Goal: Task Accomplishment & Management: Manage account settings

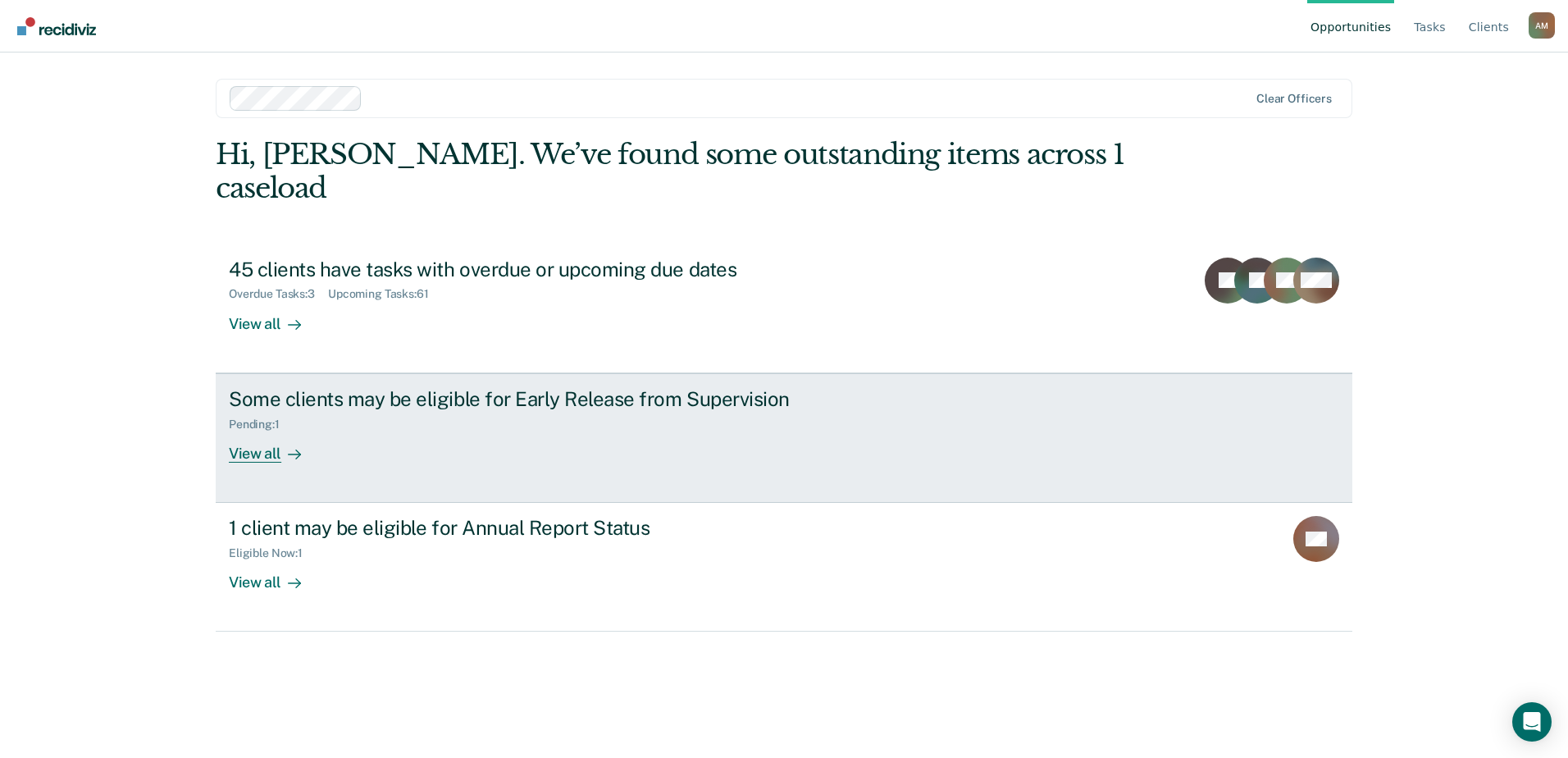
click at [267, 431] on div "View all" at bounding box center [275, 447] width 92 height 32
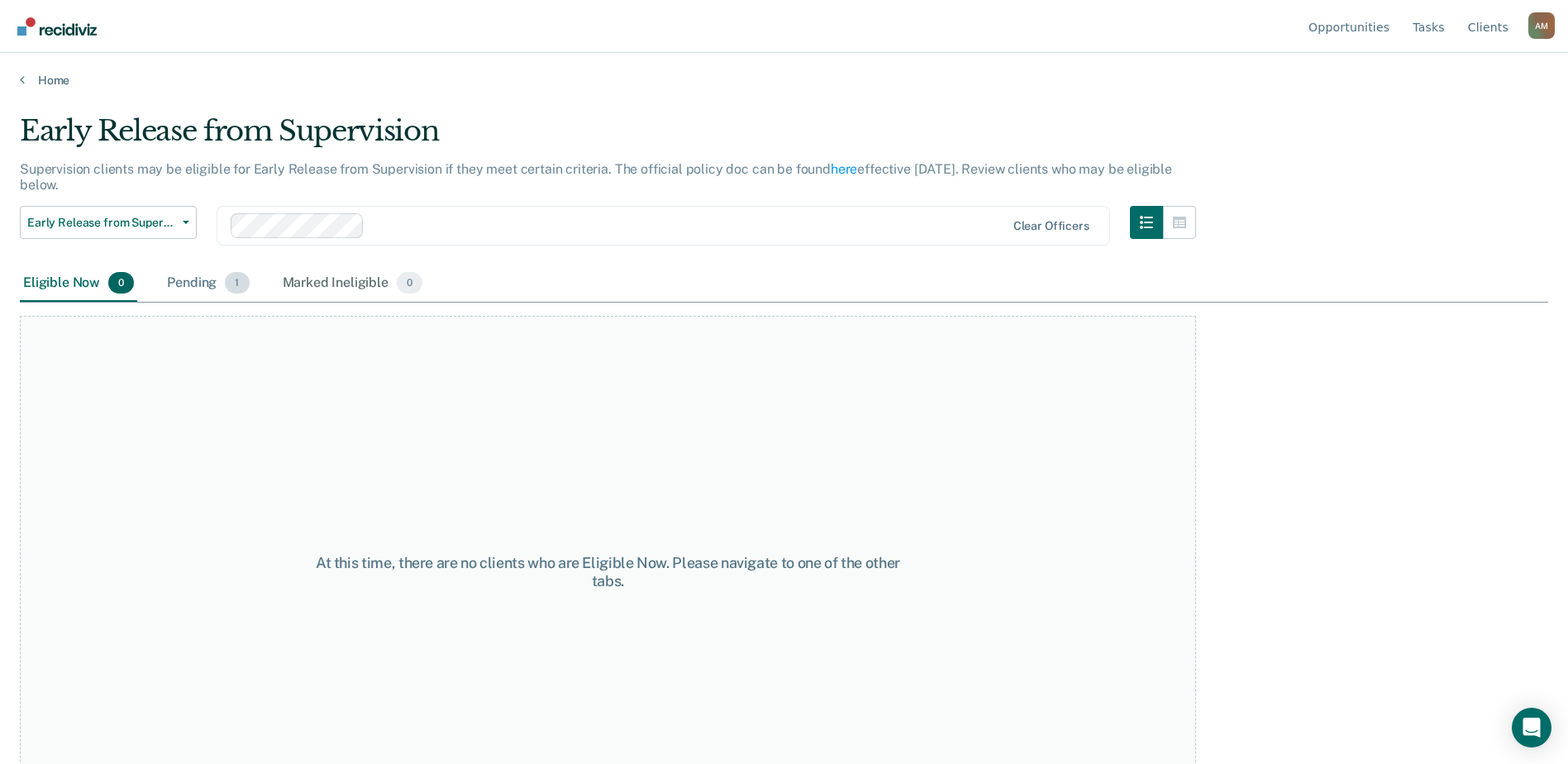
click at [196, 280] on div "Pending 1" at bounding box center [208, 284] width 89 height 36
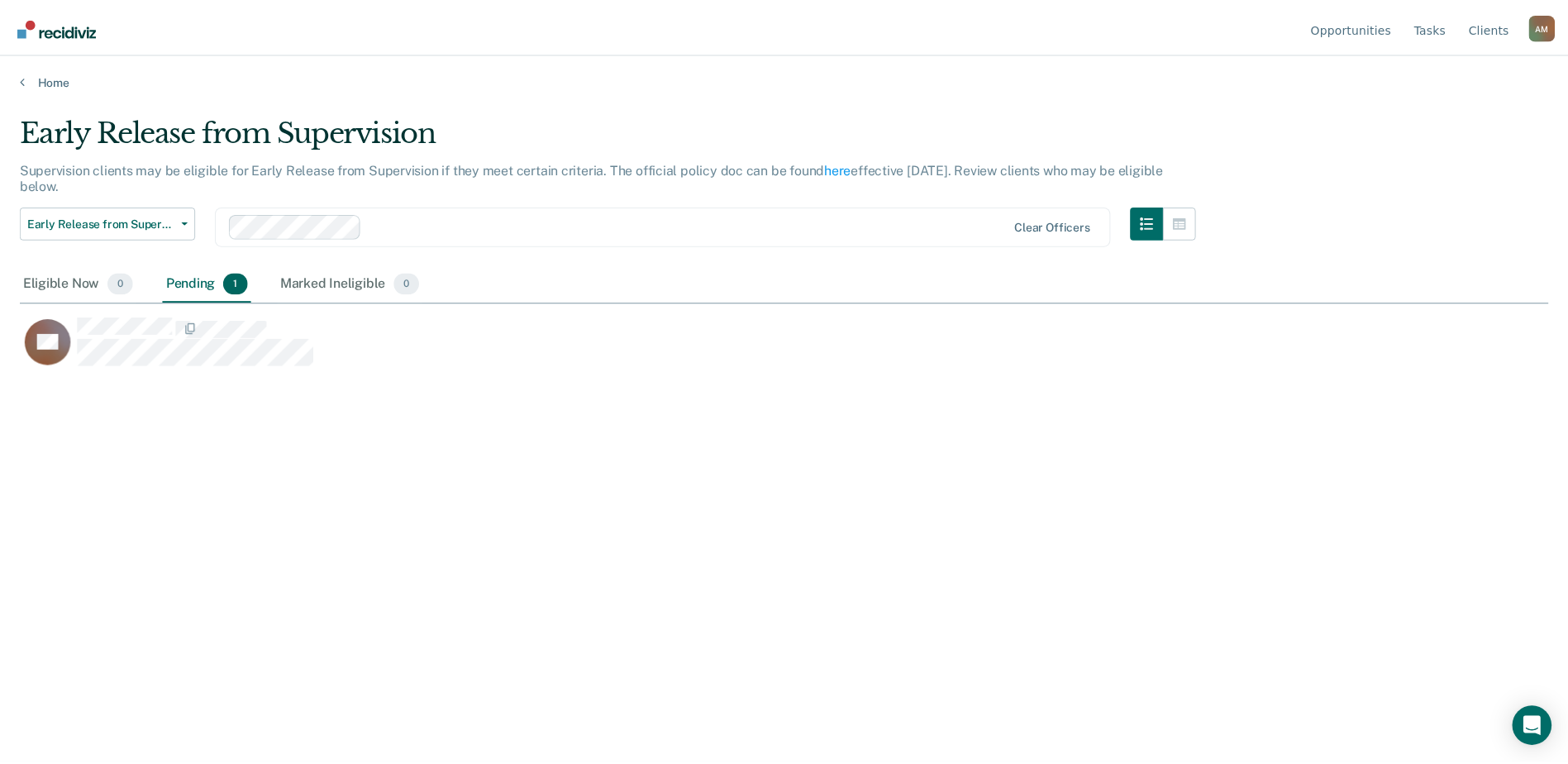
scroll to position [513, 1528]
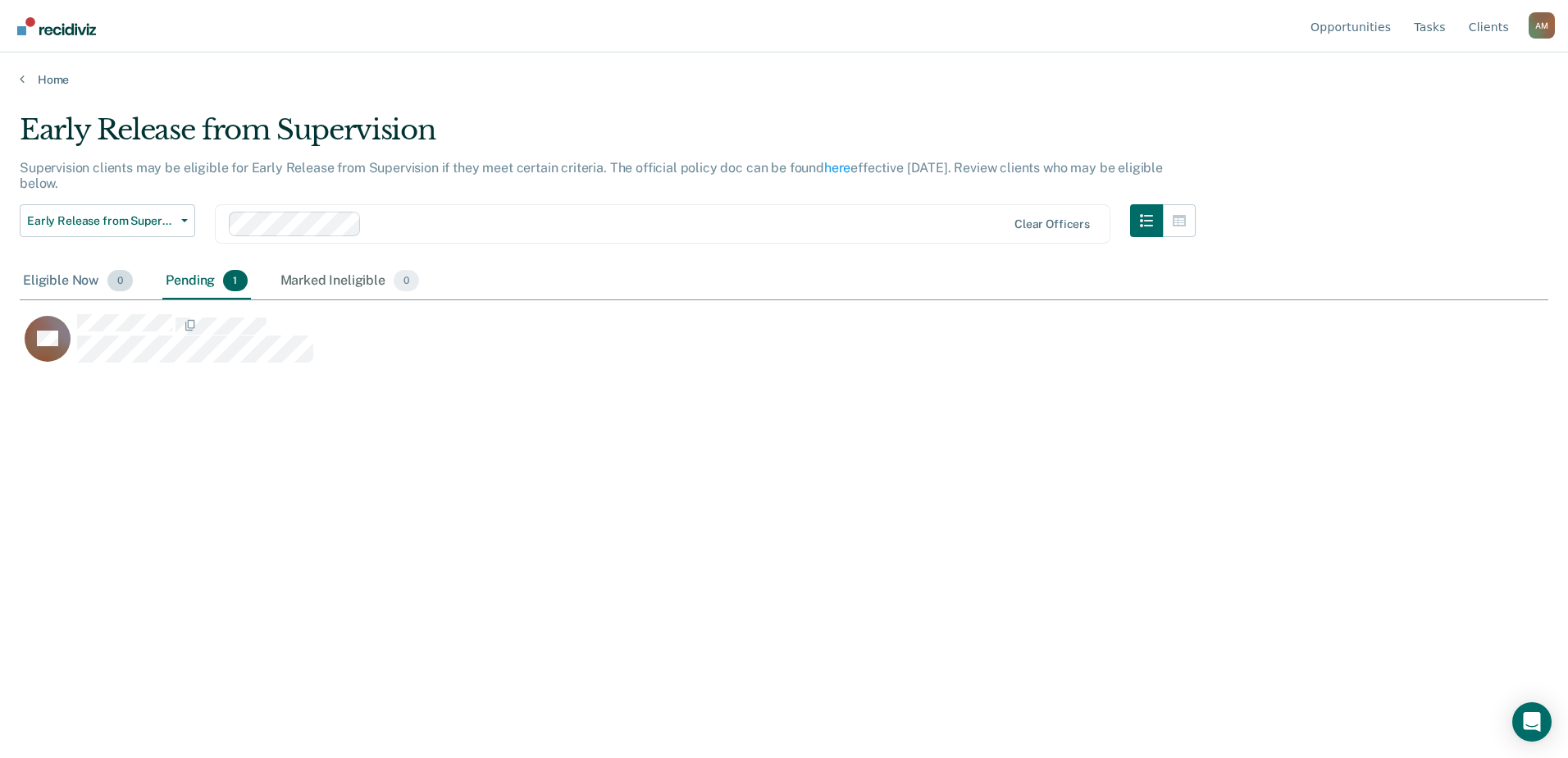
click at [95, 280] on div "Eligible Now 0" at bounding box center [78, 281] width 116 height 36
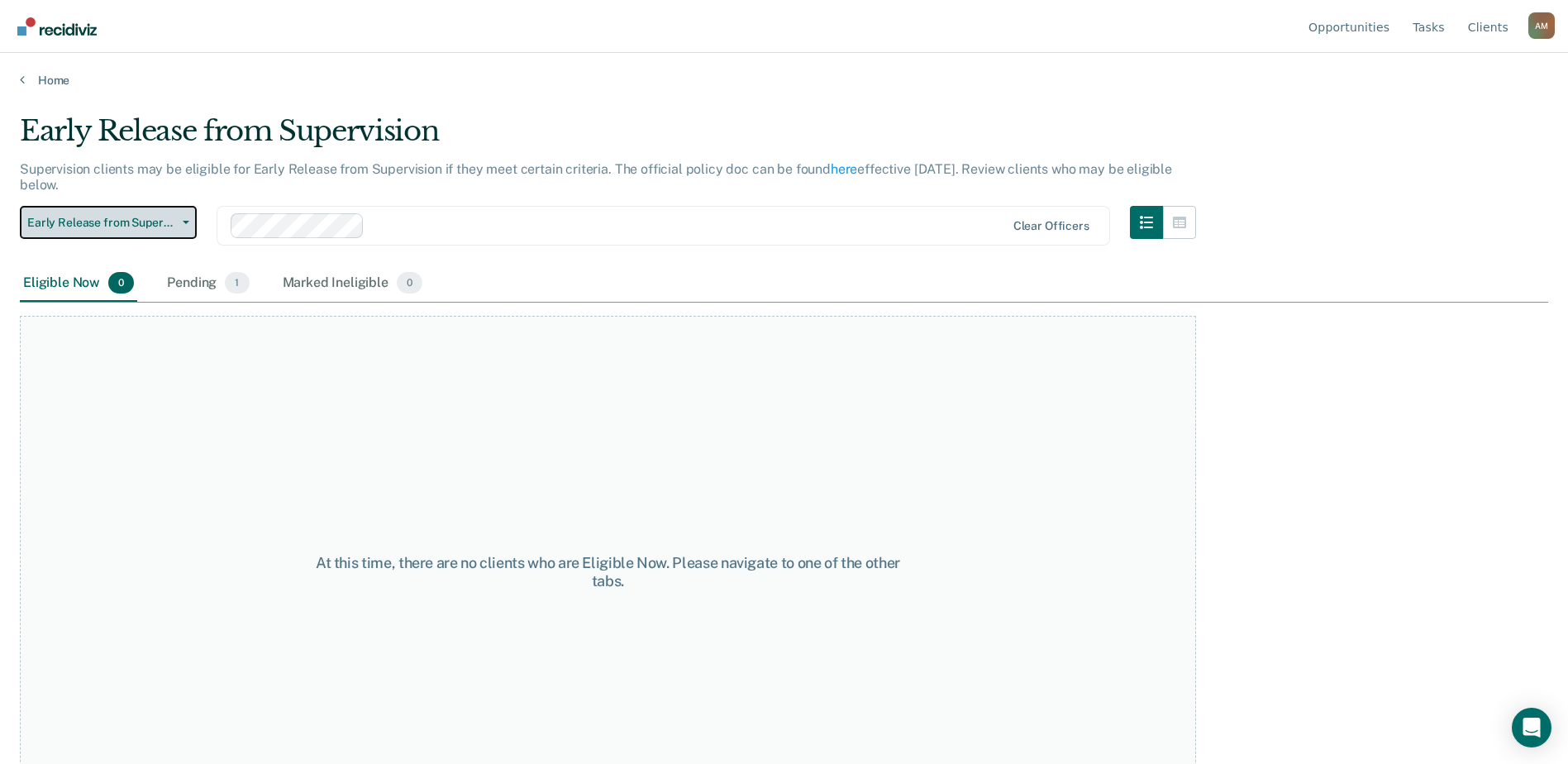
click at [163, 217] on span "Early Release from Supervision" at bounding box center [101, 222] width 148 height 14
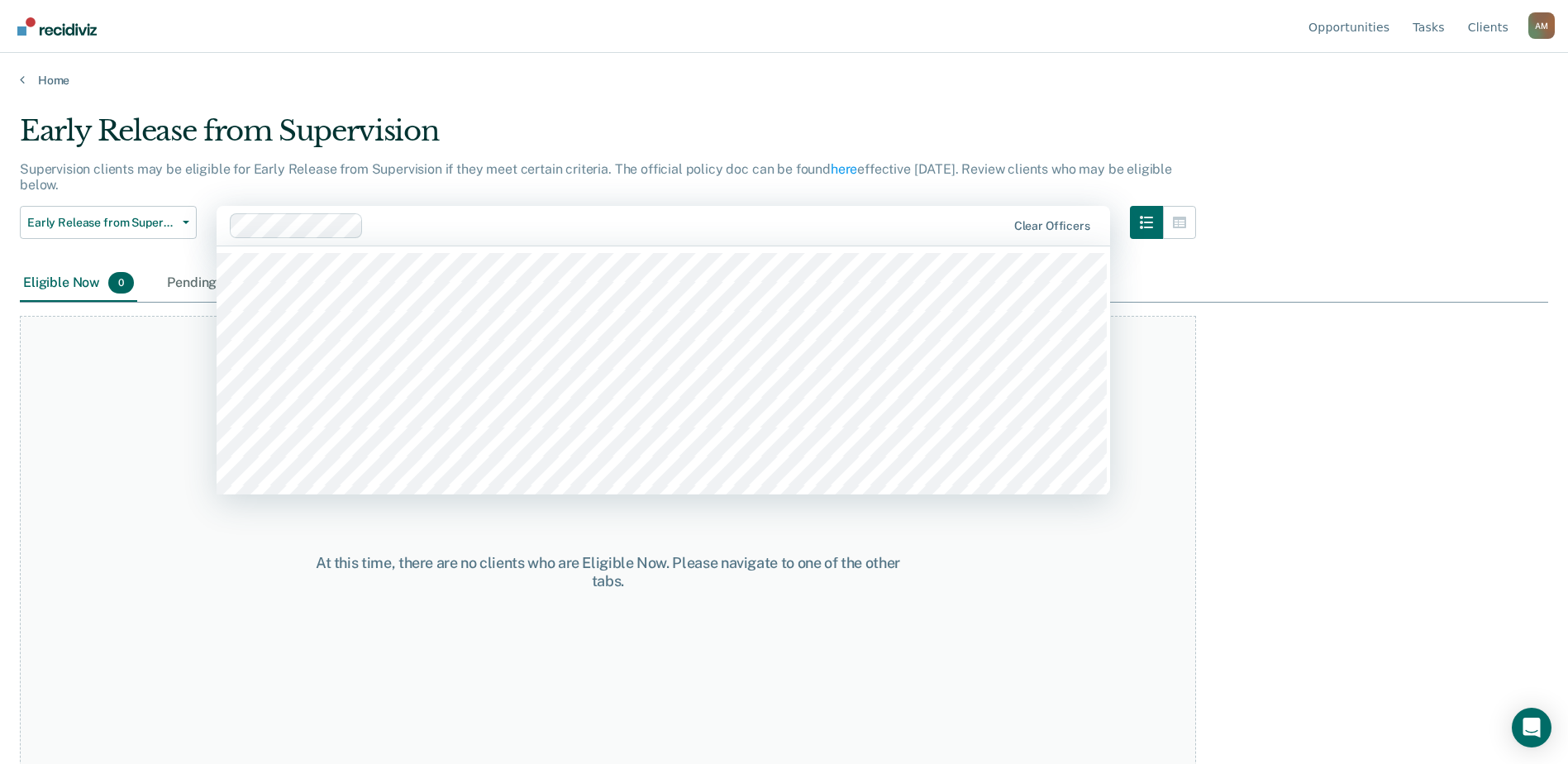
click at [520, 225] on div at bounding box center [688, 225] width 636 height 19
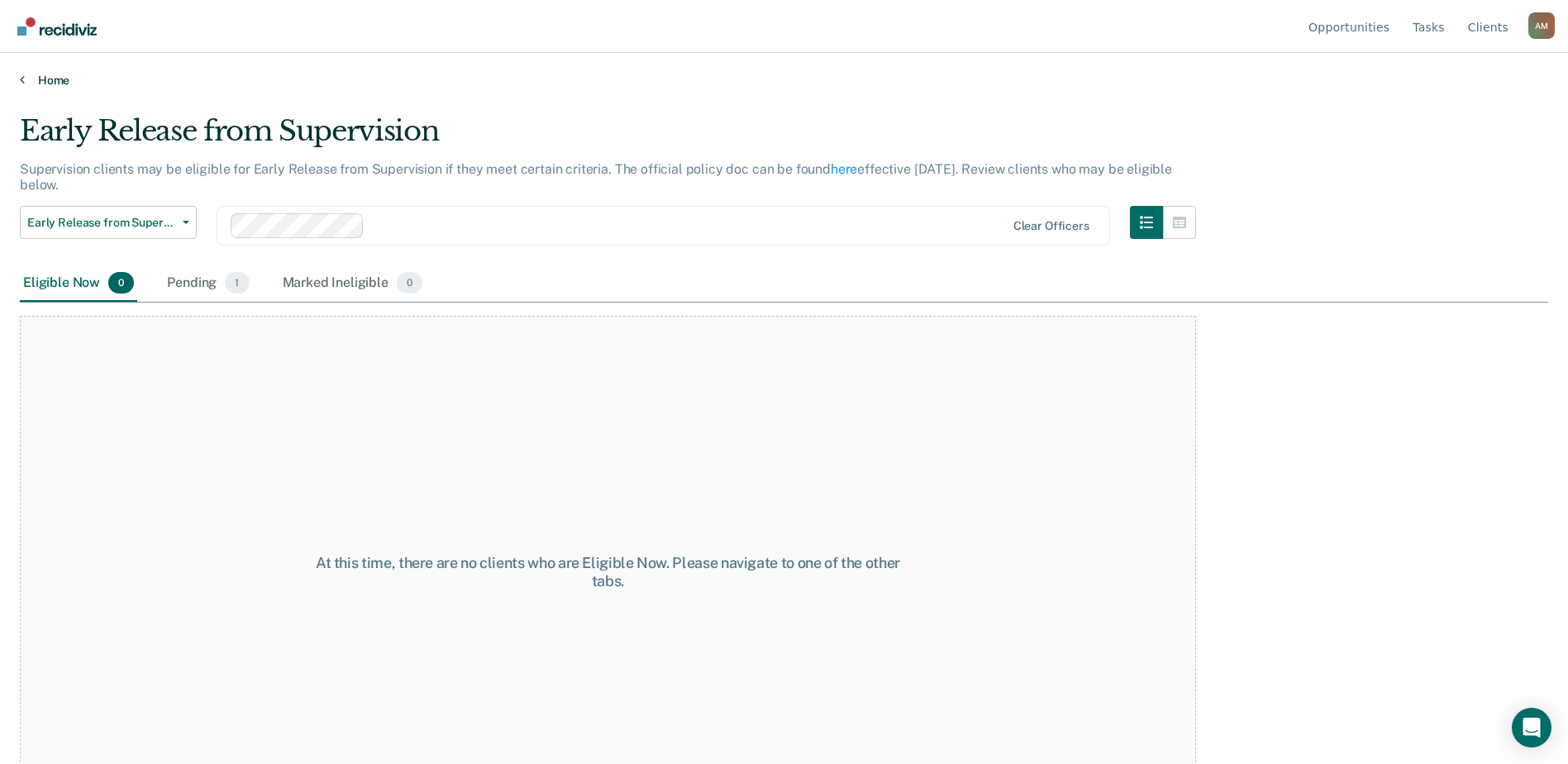
click at [56, 76] on link "Home" at bounding box center [784, 80] width 1528 height 15
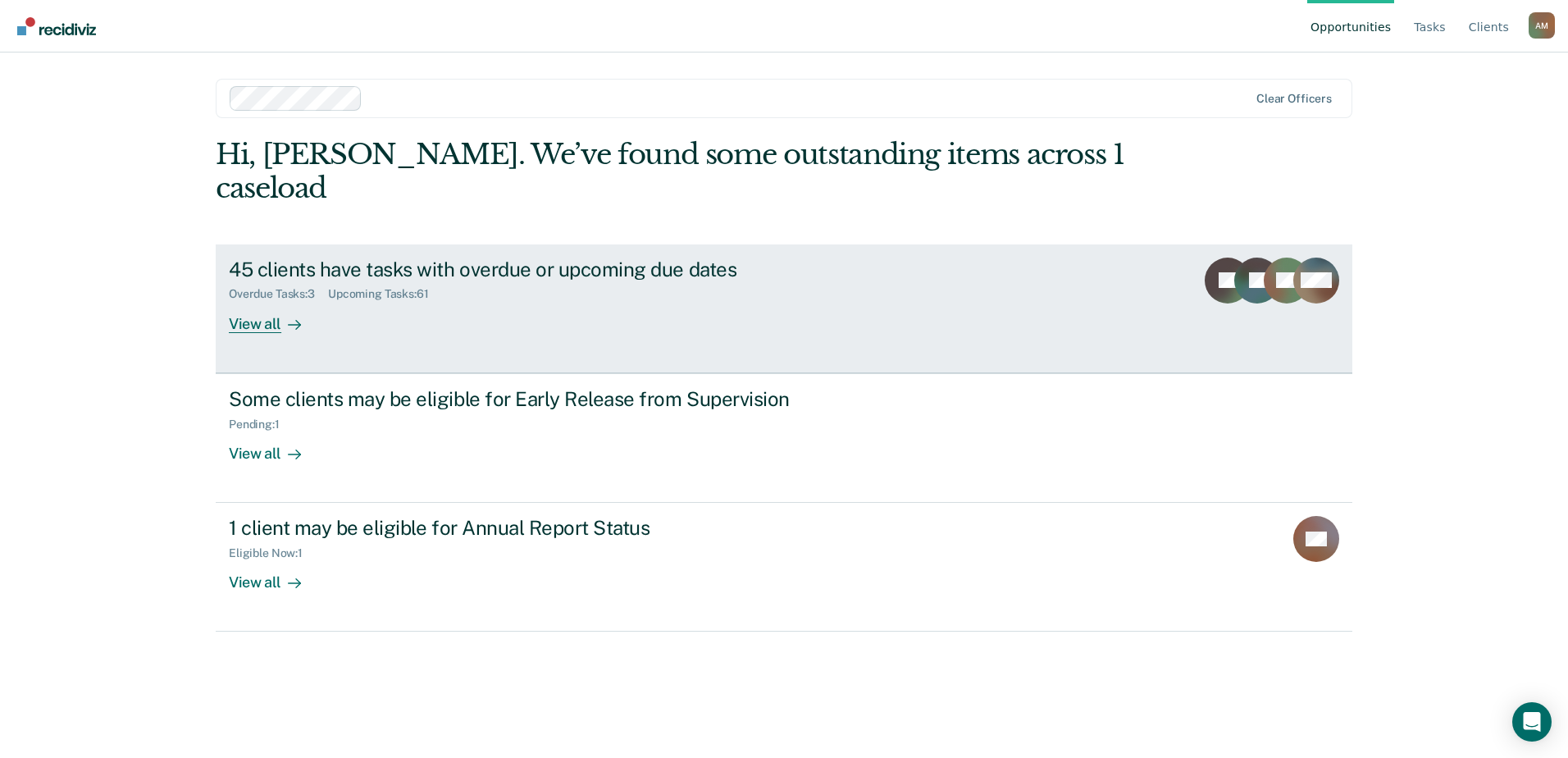
click at [264, 287] on div "Overdue Tasks : 3" at bounding box center [279, 294] width 99 height 14
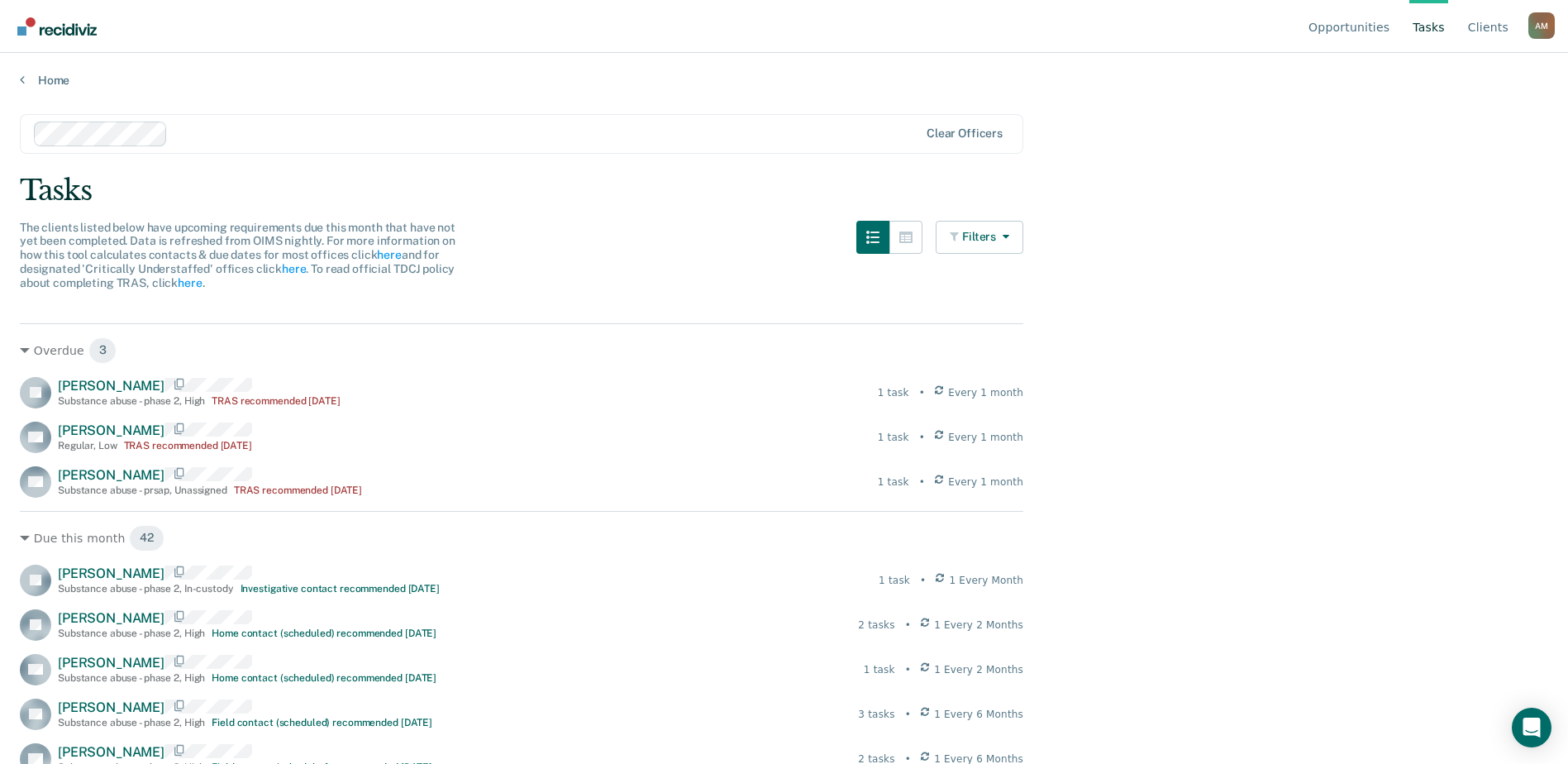
click at [1549, 27] on div "A M" at bounding box center [1542, 26] width 26 height 26
click at [1465, 126] on link "Log Out" at bounding box center [1474, 130] width 107 height 14
